Goal: Task Accomplishment & Management: Manage account settings

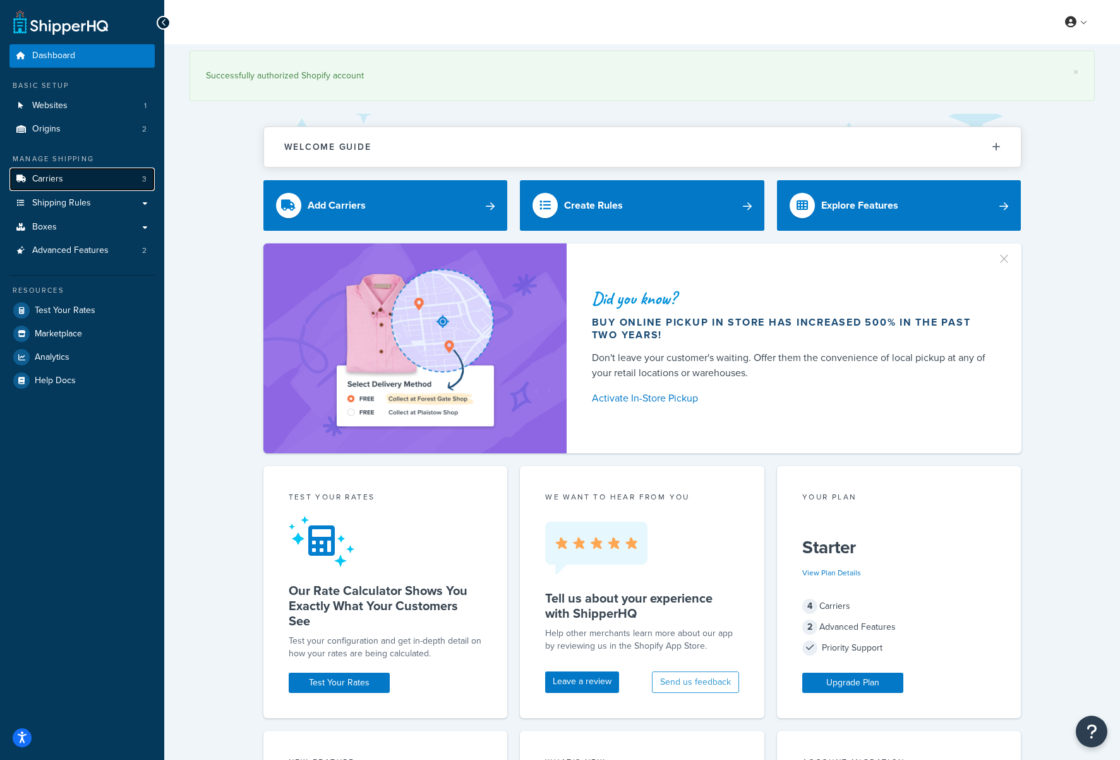
click at [78, 181] on link "Carriers 3" at bounding box center [81, 178] width 145 height 23
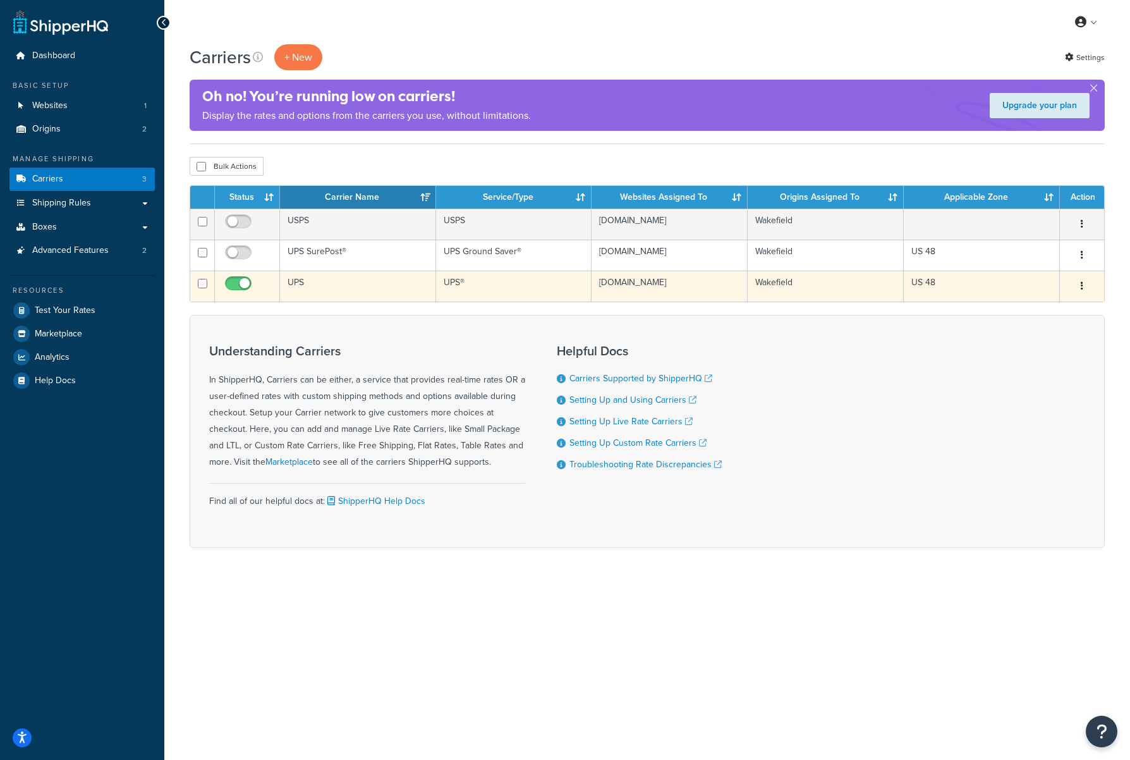
click at [331, 279] on td "UPS" at bounding box center [358, 285] width 156 height 31
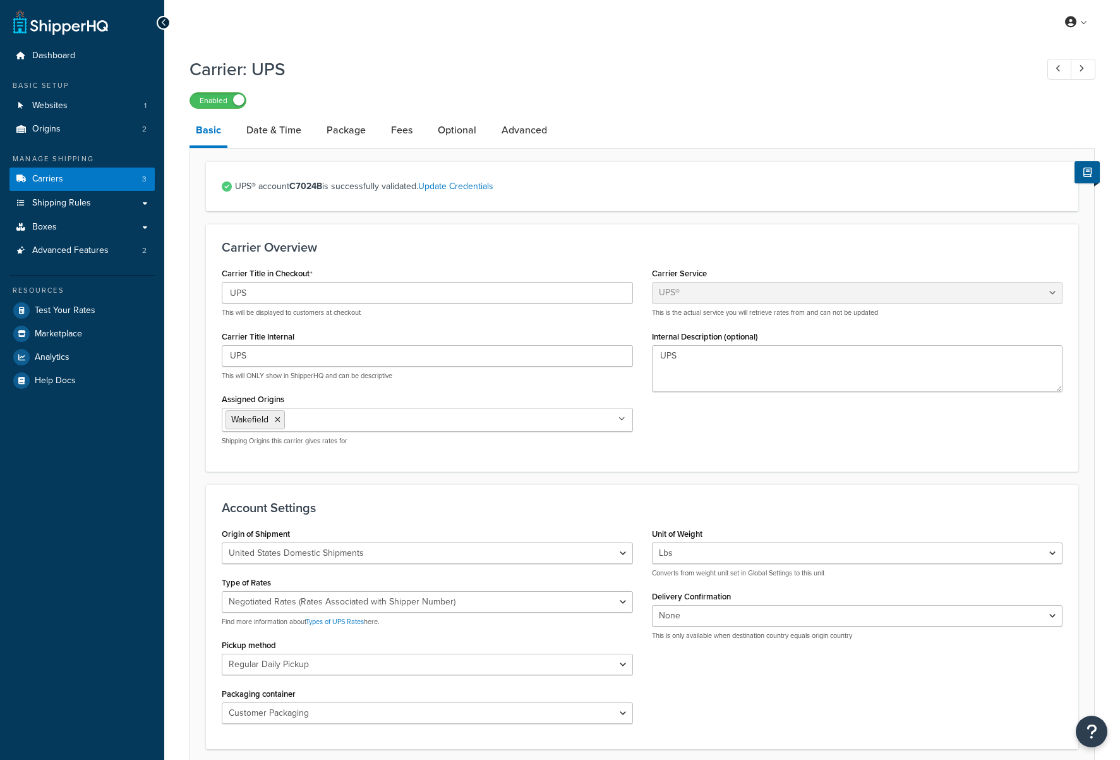
select select "ups"
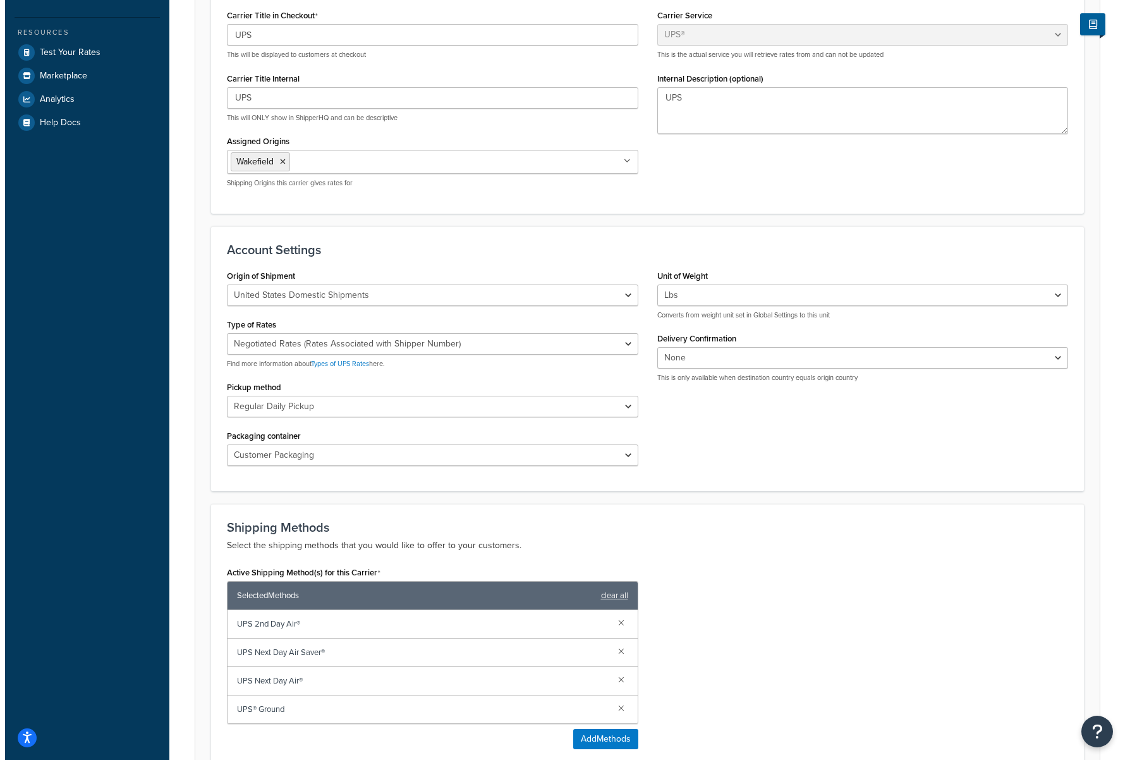
scroll to position [363, 0]
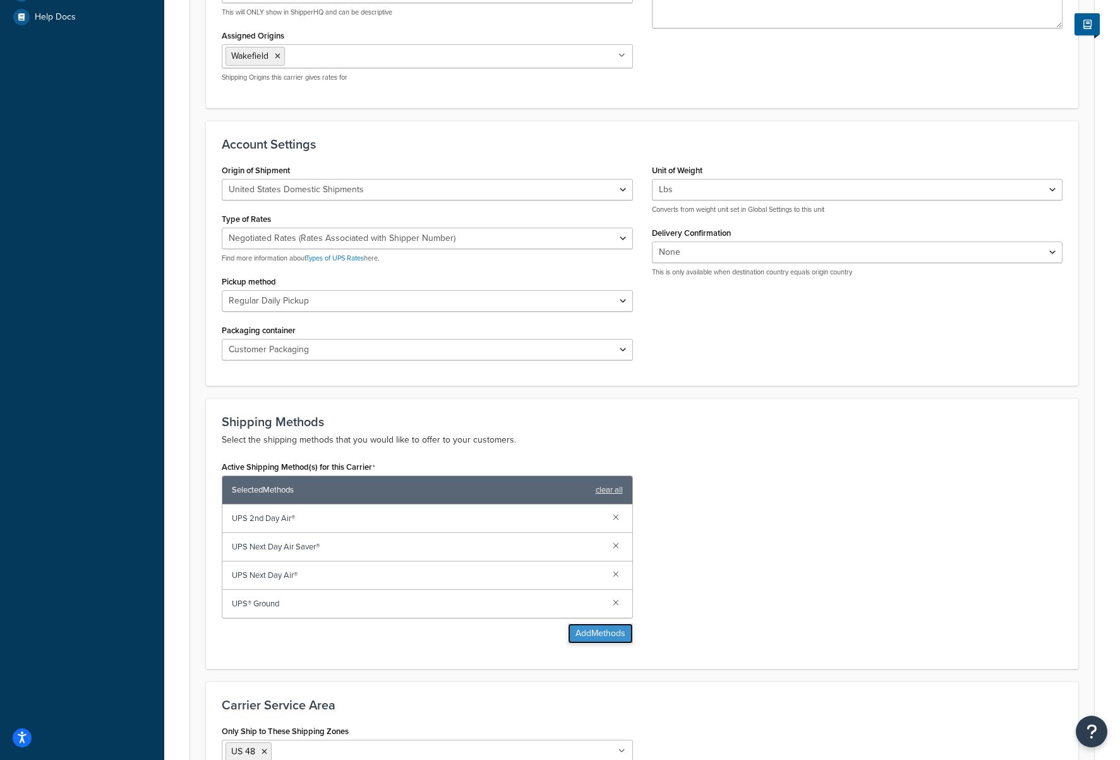
click at [605, 632] on button "Add Methods" at bounding box center [600, 633] width 65 height 20
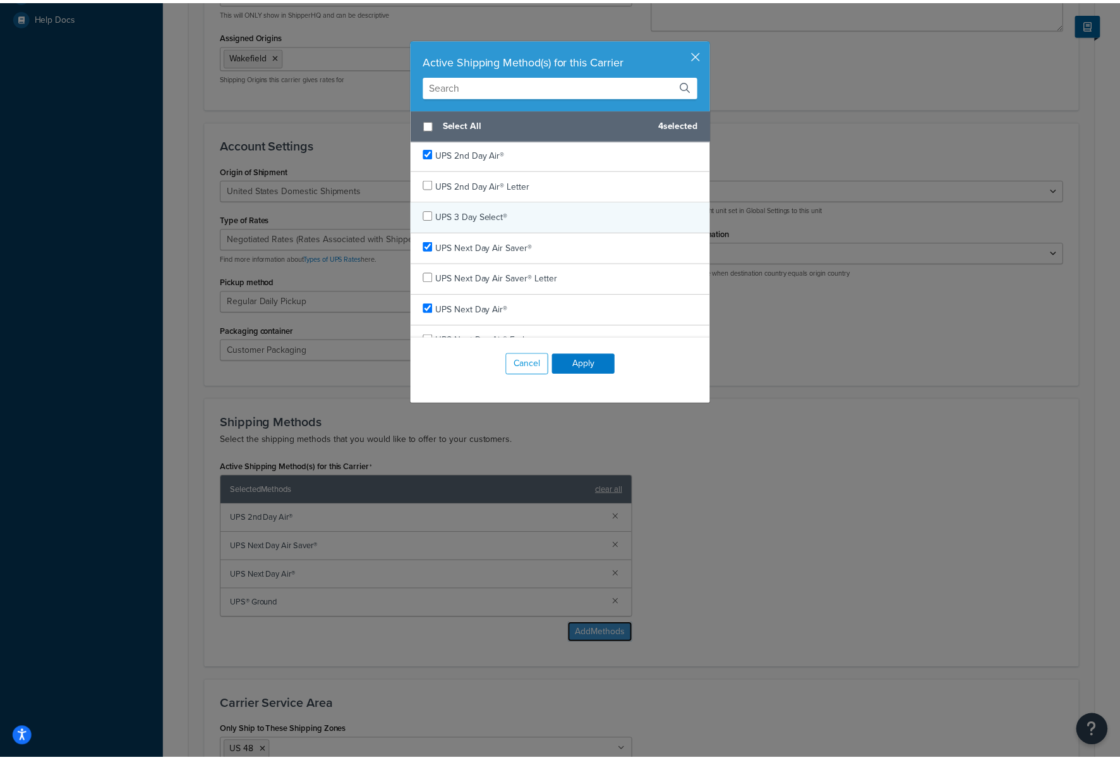
scroll to position [66, 0]
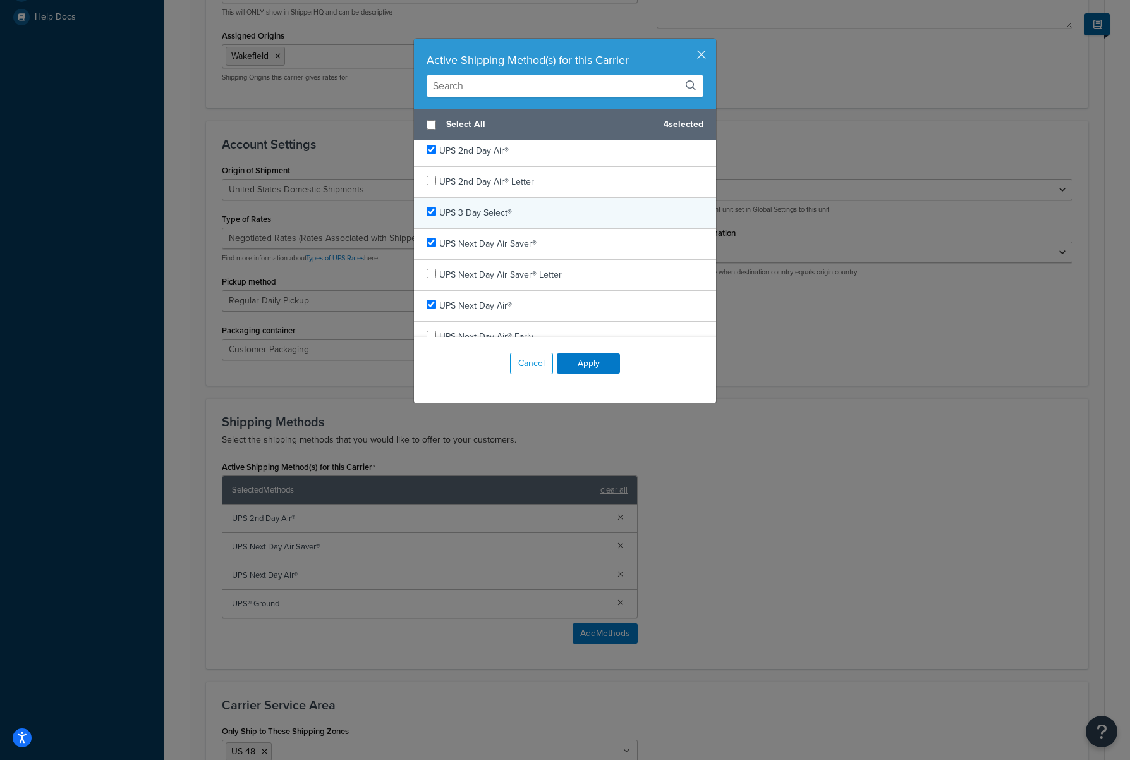
checkbox input "true"
click at [484, 217] on span "UPS 3 Day Select®" at bounding box center [475, 212] width 73 height 13
click at [596, 367] on button "Apply" at bounding box center [588, 363] width 63 height 20
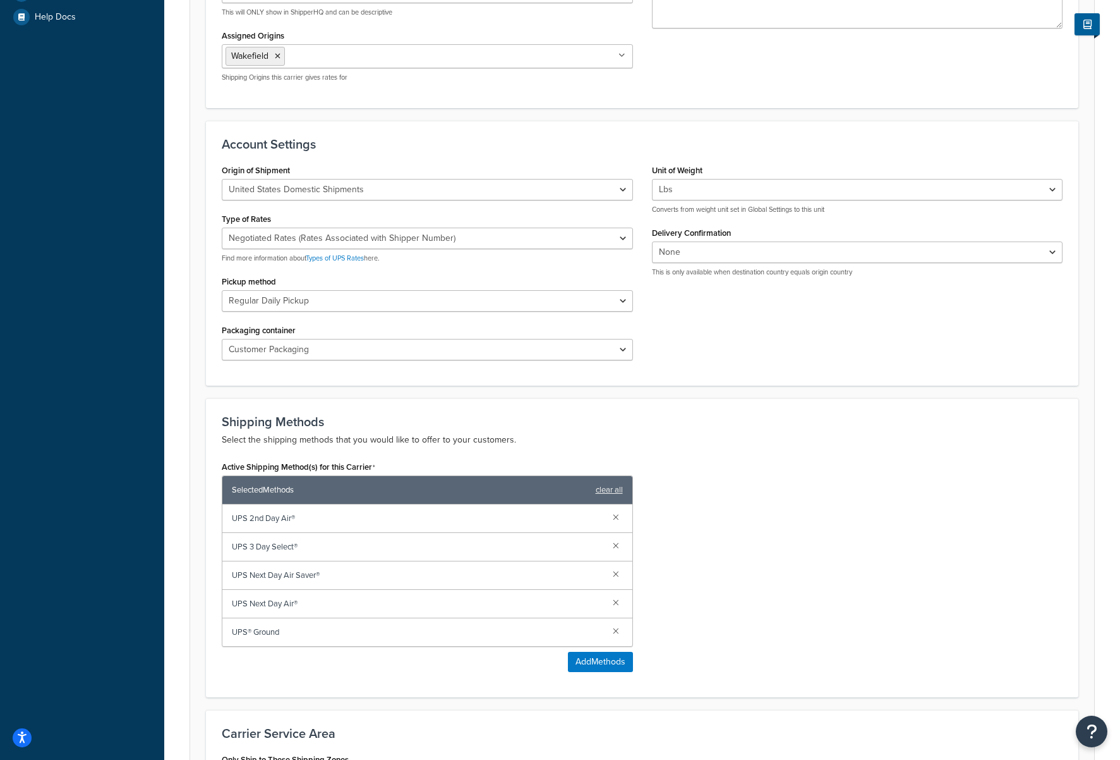
scroll to position [562, 0]
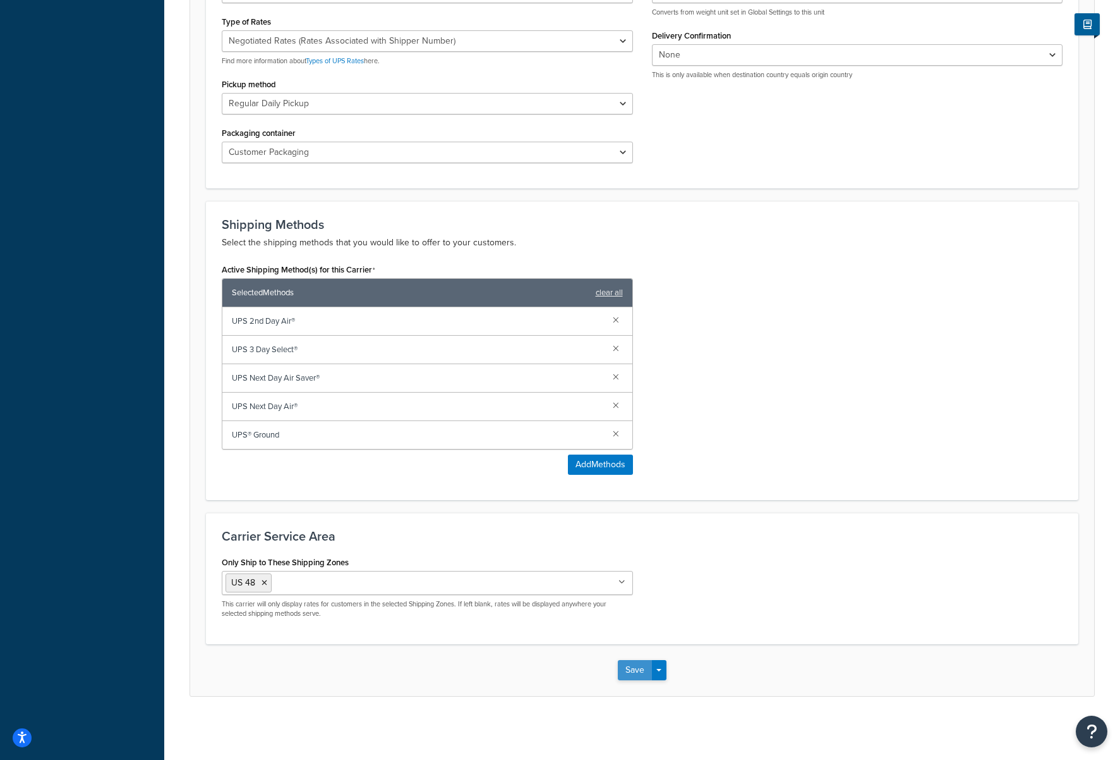
click at [636, 671] on button "Save" at bounding box center [635, 670] width 34 height 20
